Goal: Navigation & Orientation: Find specific page/section

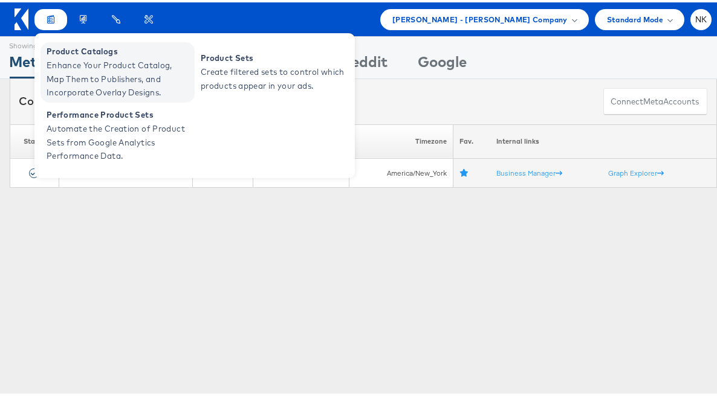
click at [60, 56] on span "Enhance Your Product Catalog, Map Them to Publishers, and Incorporate Overlay D…" at bounding box center [119, 76] width 145 height 41
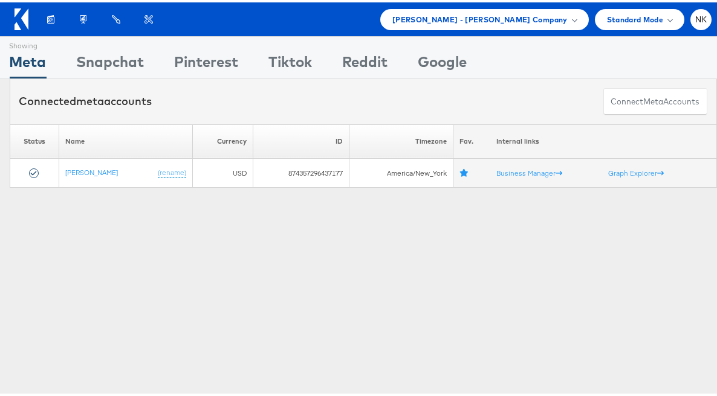
click at [26, 19] on icon at bounding box center [24, 16] width 7 height 21
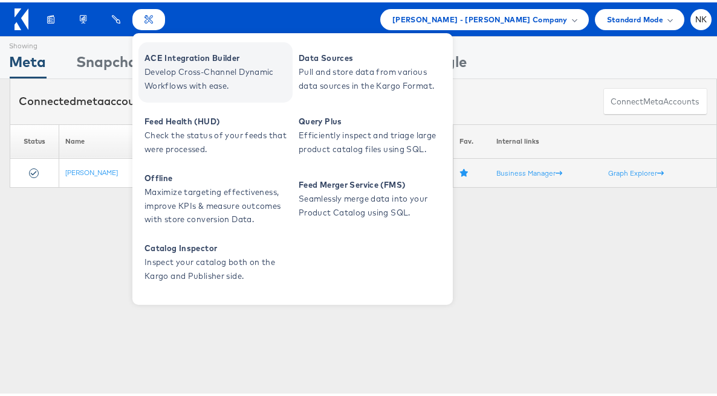
click at [174, 60] on span "ACE Integration Builder" at bounding box center [216, 56] width 145 height 14
